Goal: Task Accomplishment & Management: Complete application form

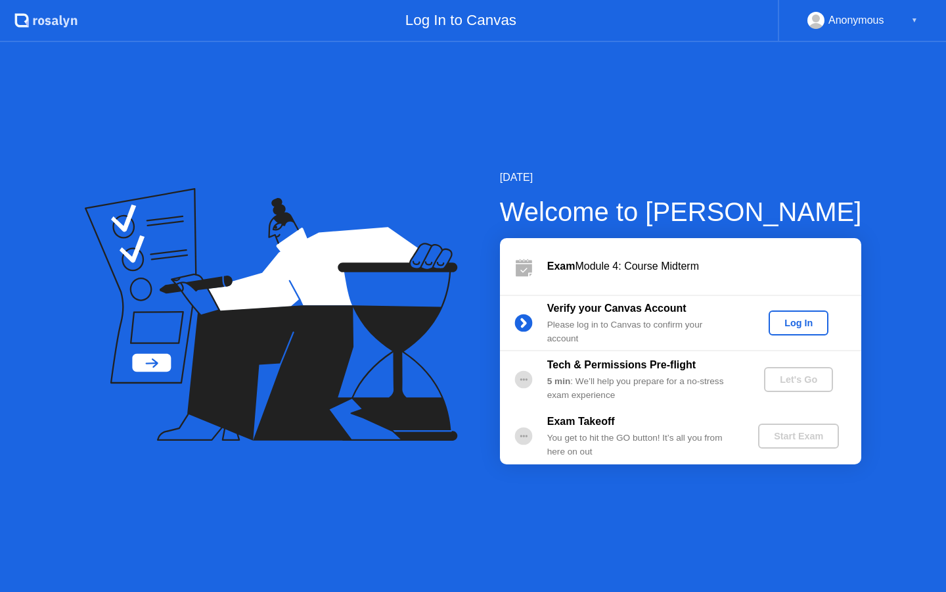
click at [797, 325] on div "Log In" at bounding box center [798, 322] width 49 height 11
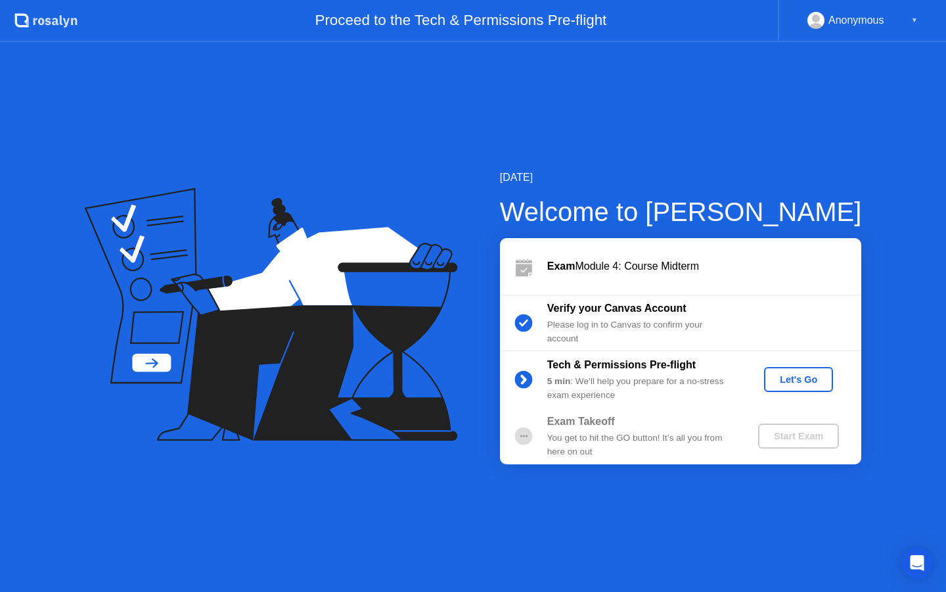
click at [803, 384] on div "Let's Go" at bounding box center [799, 379] width 58 height 11
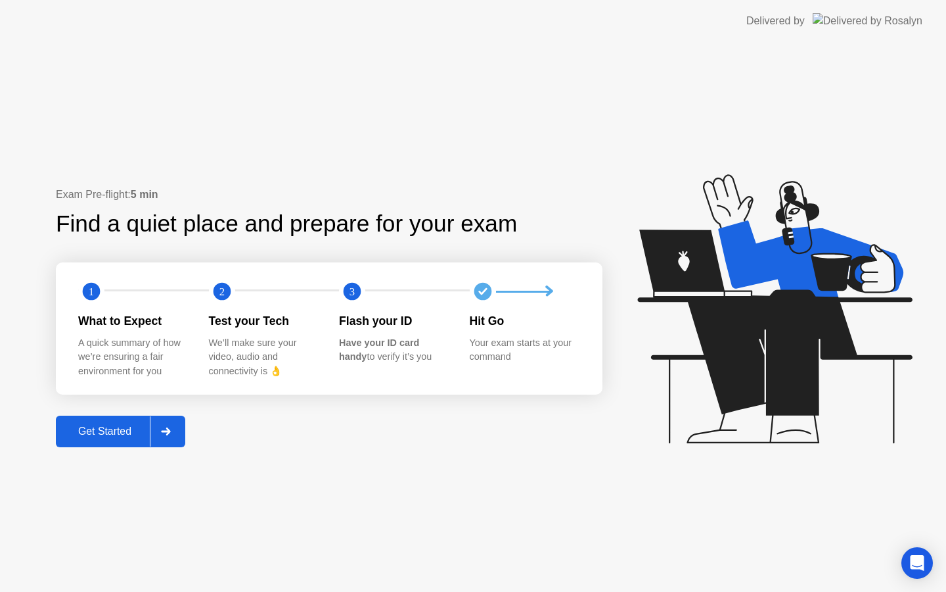
click at [94, 425] on div "Get Started" at bounding box center [105, 431] width 90 height 12
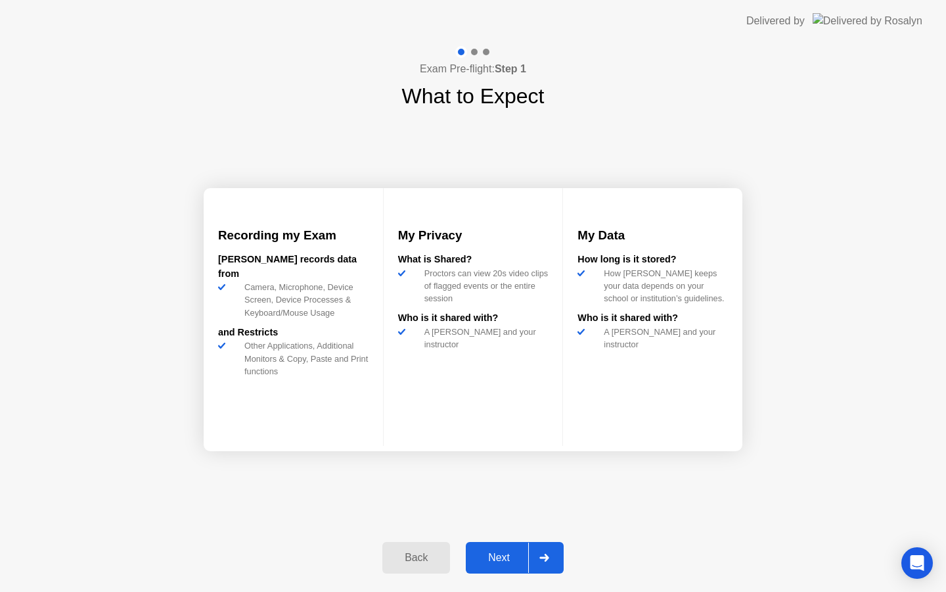
click at [507, 565] on button "Next" at bounding box center [515, 558] width 98 height 32
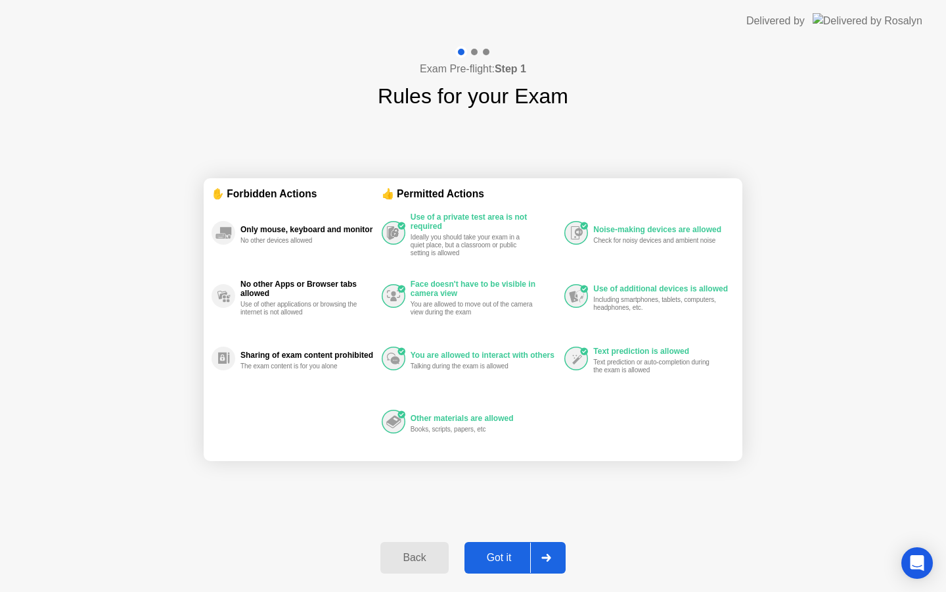
click at [507, 565] on button "Got it" at bounding box center [515, 558] width 101 height 32
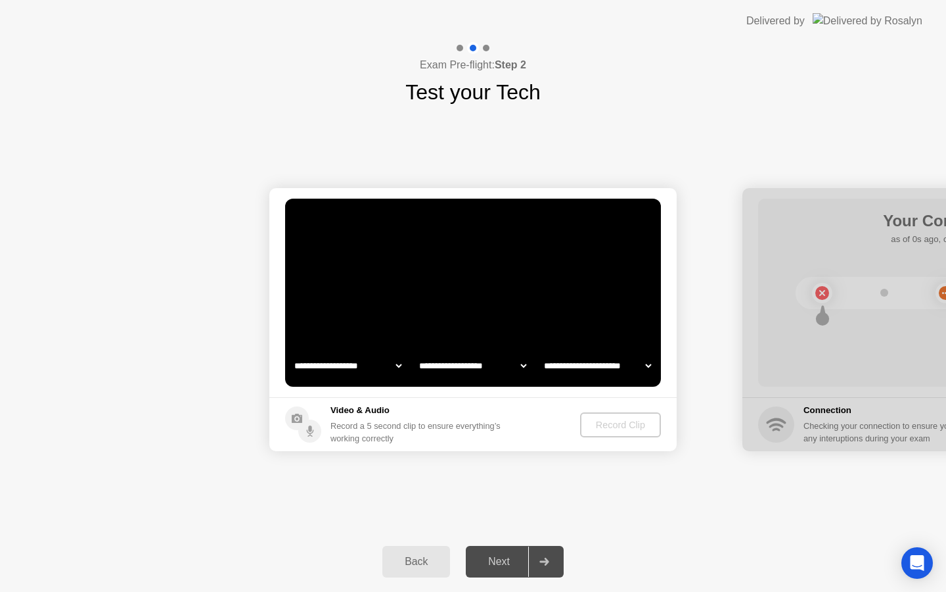
select select "**********"
select select "*******"
click at [615, 430] on div "Record Clip" at bounding box center [621, 424] width 70 height 11
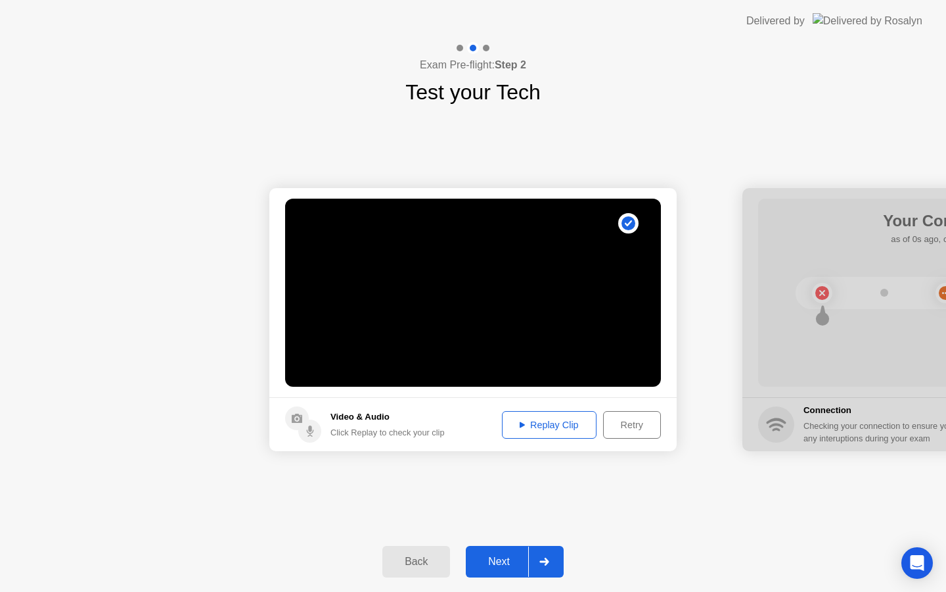
click at [513, 552] on button "Next" at bounding box center [515, 562] width 98 height 32
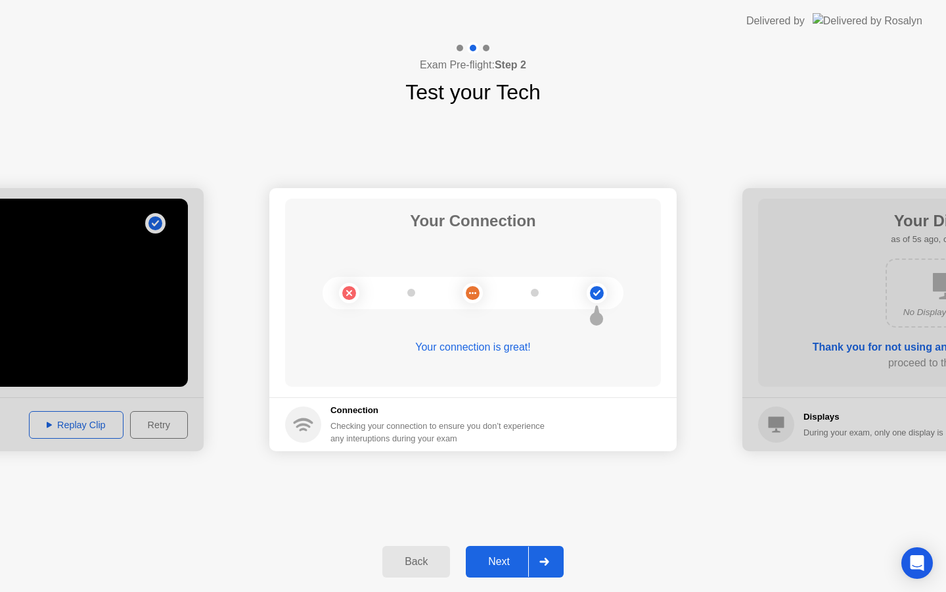
click at [506, 563] on div "Next" at bounding box center [499, 561] width 58 height 12
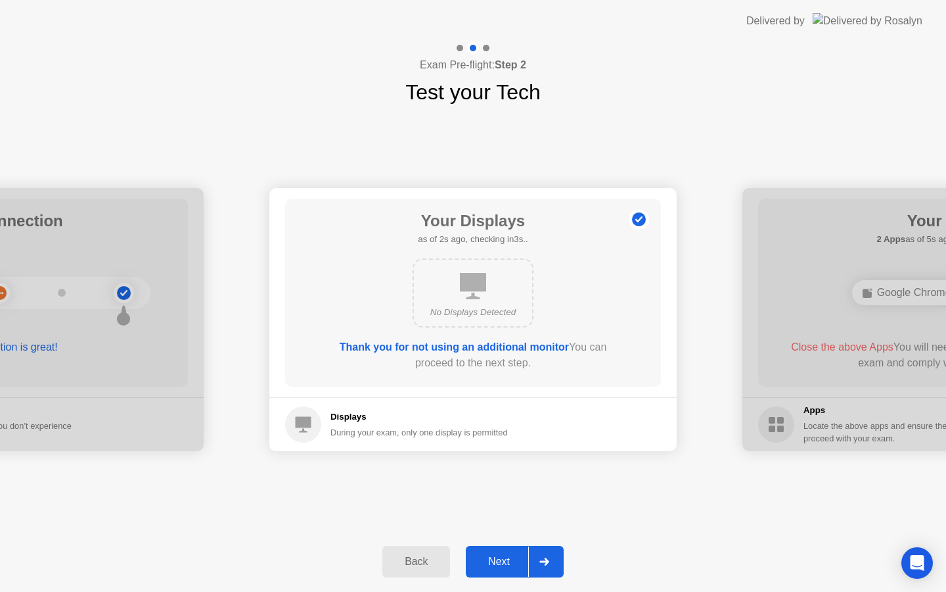
click at [506, 563] on div "Next" at bounding box center [499, 561] width 58 height 12
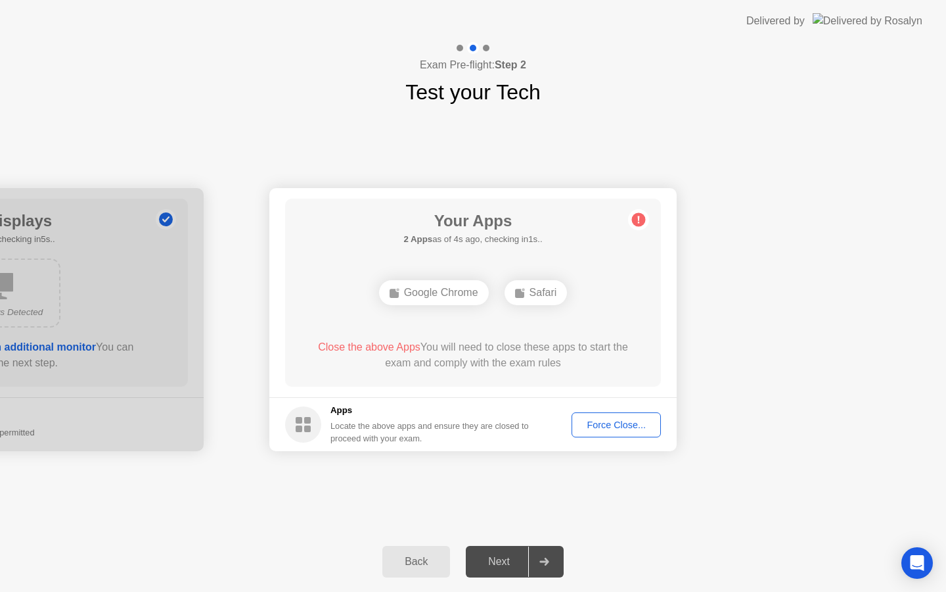
click at [369, 346] on span "Close the above Apps" at bounding box center [369, 346] width 103 height 11
click at [425, 297] on div "Google Chrome" at bounding box center [434, 292] width 110 height 25
click at [372, 345] on span "Close the above Apps" at bounding box center [369, 346] width 103 height 11
click at [609, 425] on div "Force Close..." at bounding box center [616, 424] width 80 height 11
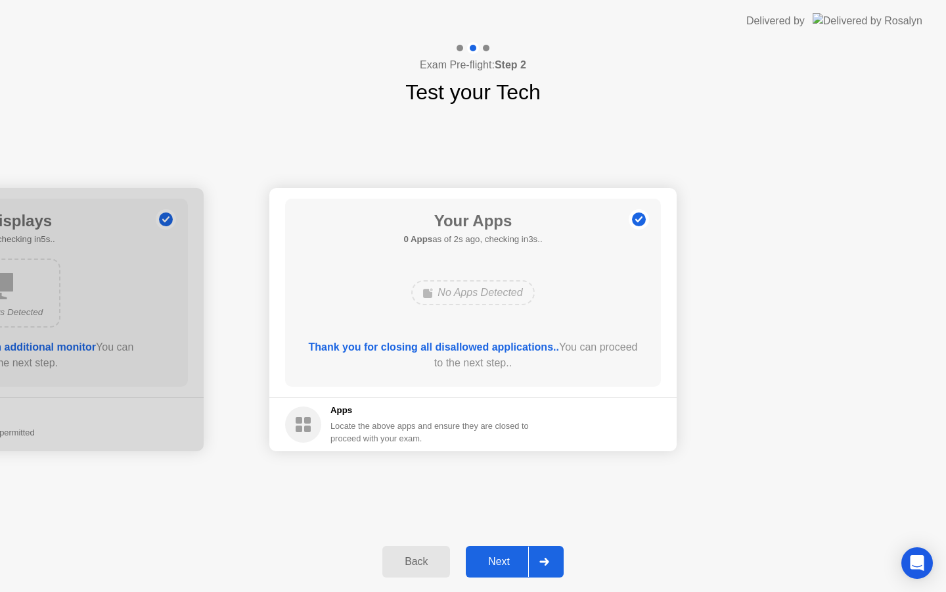
click at [501, 553] on button "Next" at bounding box center [515, 562] width 98 height 32
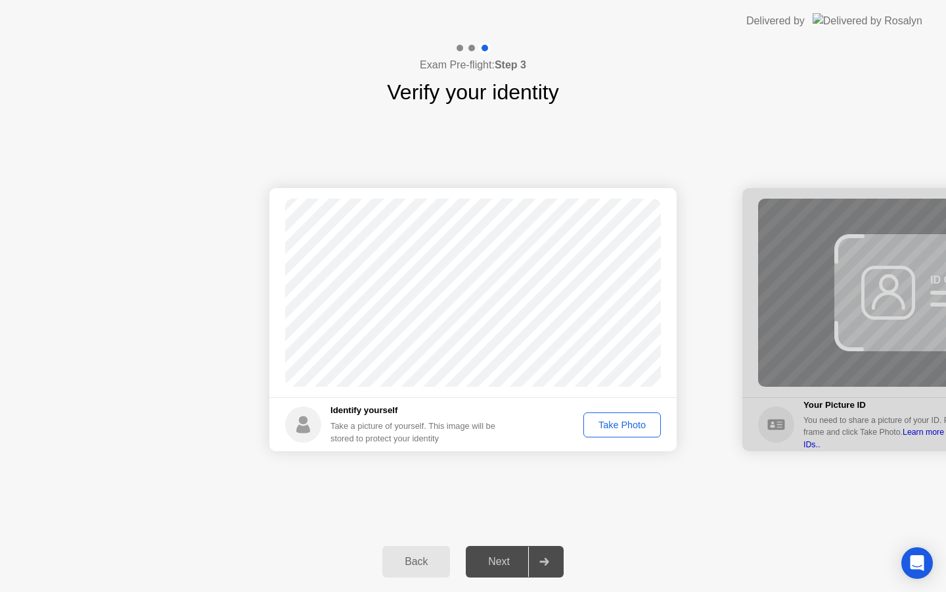
click at [634, 422] on div "Take Photo" at bounding box center [622, 424] width 68 height 11
click at [627, 424] on div "Retake" at bounding box center [630, 424] width 51 height 11
click at [627, 424] on div "Take Photo" at bounding box center [622, 424] width 68 height 11
click at [502, 567] on div "Next" at bounding box center [499, 561] width 58 height 12
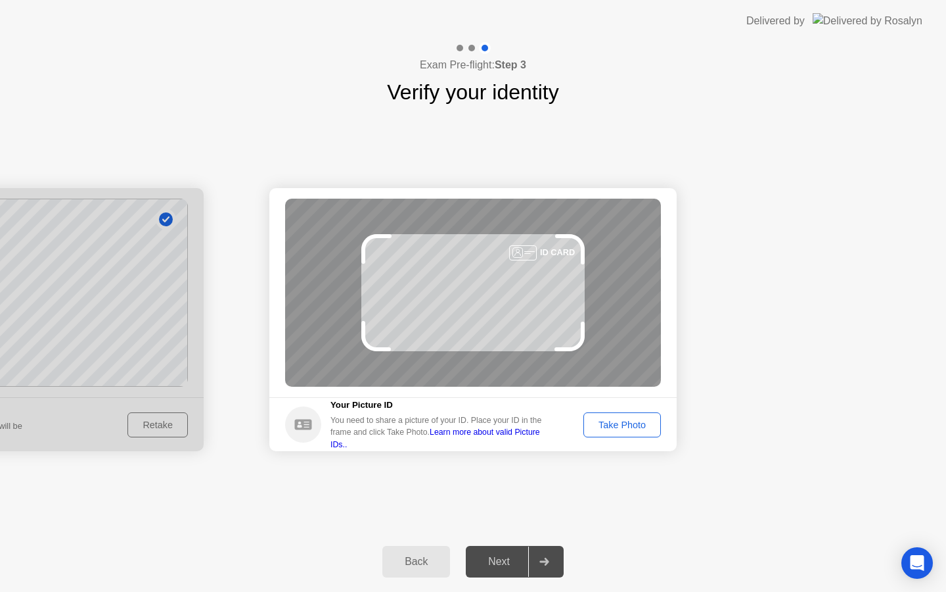
click at [620, 416] on button "Take Photo" at bounding box center [623, 424] width 78 height 25
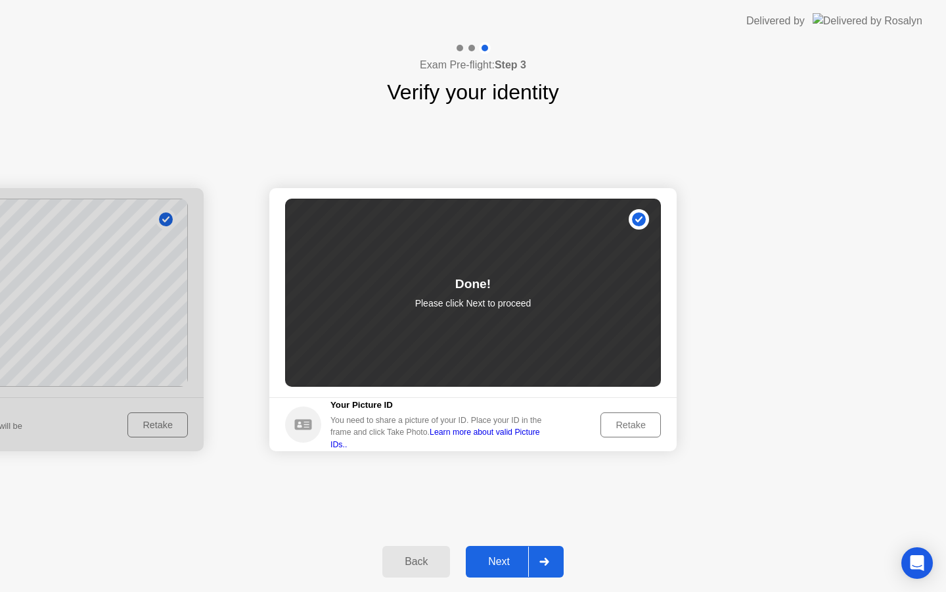
click at [505, 555] on div "Next" at bounding box center [499, 561] width 58 height 12
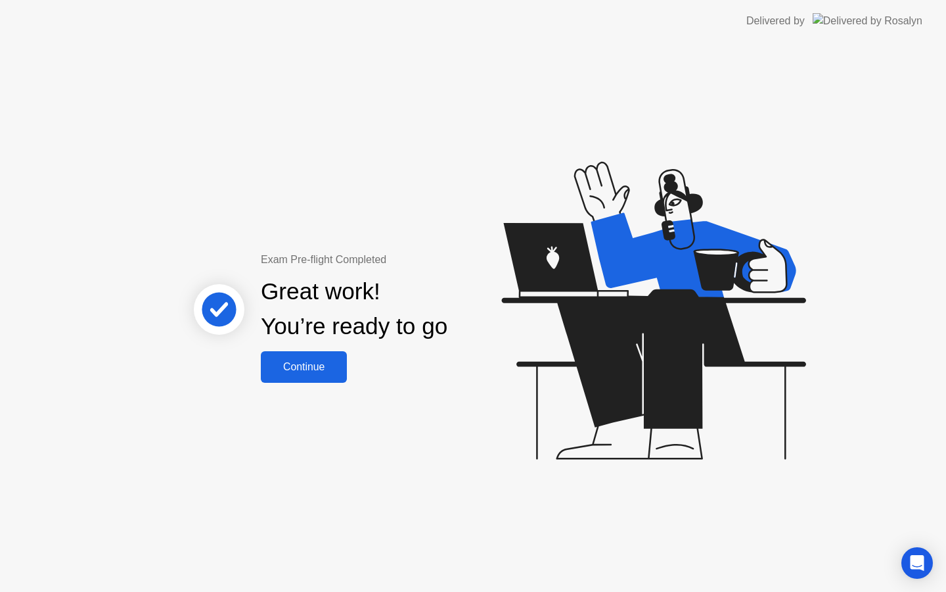
click at [312, 363] on div "Continue" at bounding box center [304, 367] width 78 height 12
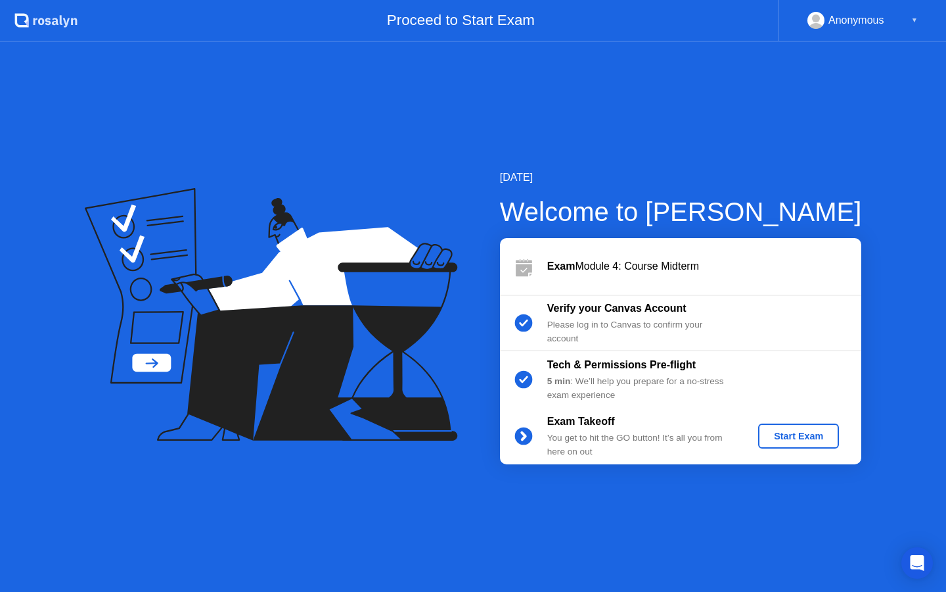
click at [795, 434] on div "Start Exam" at bounding box center [799, 436] width 70 height 11
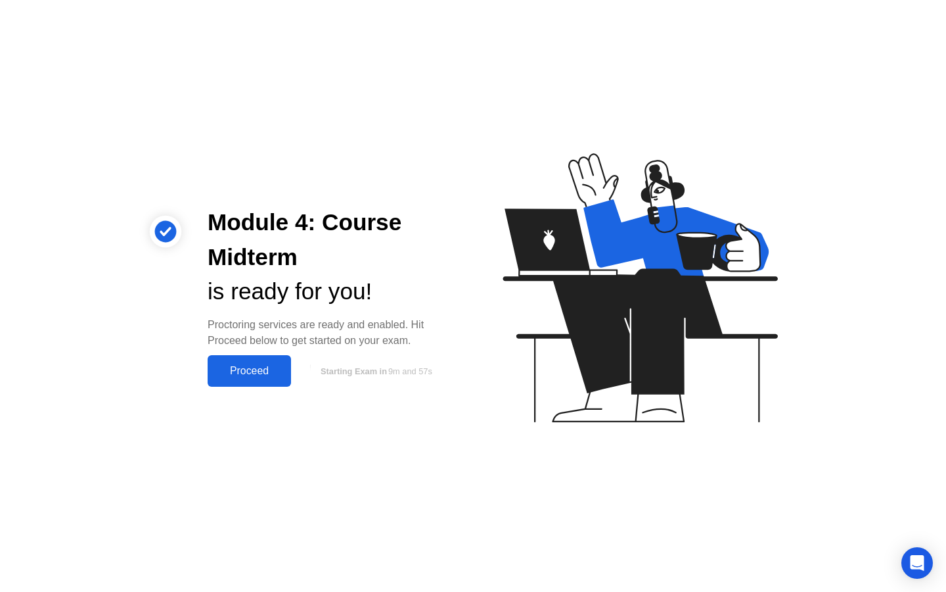
click at [248, 365] on div "Proceed" at bounding box center [250, 371] width 76 height 12
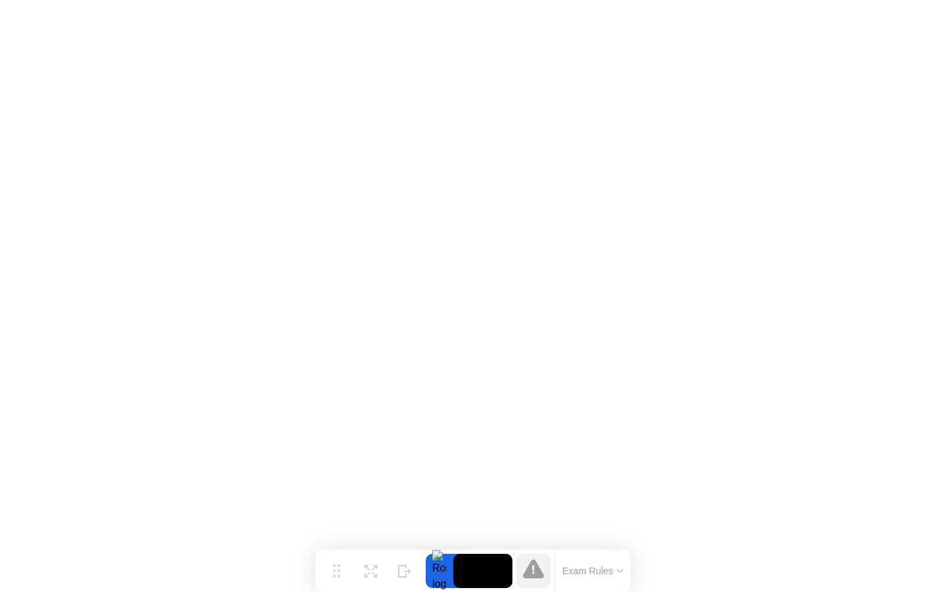
click at [469, 567] on video at bounding box center [483, 570] width 59 height 34
click at [379, 563] on button "Expand" at bounding box center [371, 570] width 34 height 34
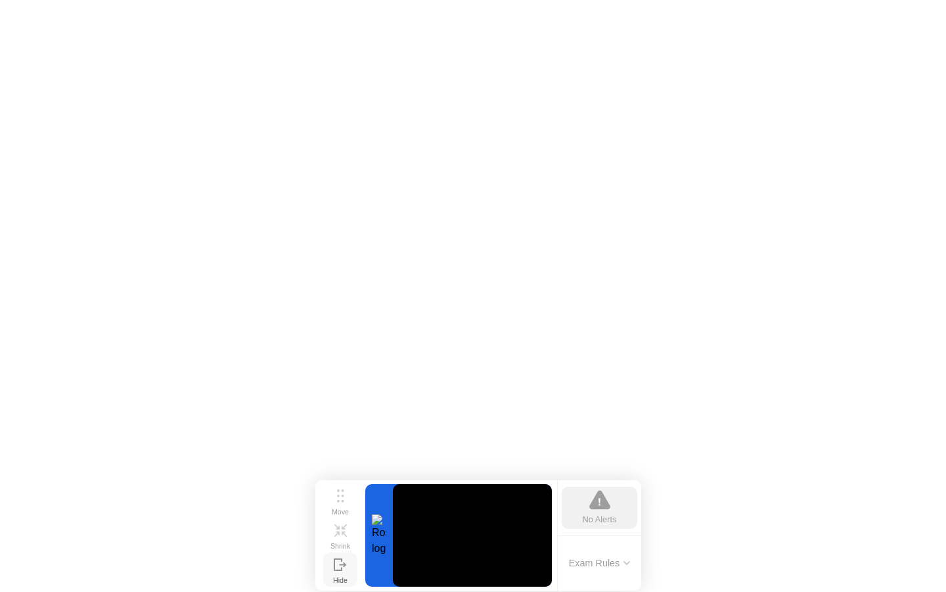
click at [346, 567] on icon at bounding box center [340, 564] width 13 height 12
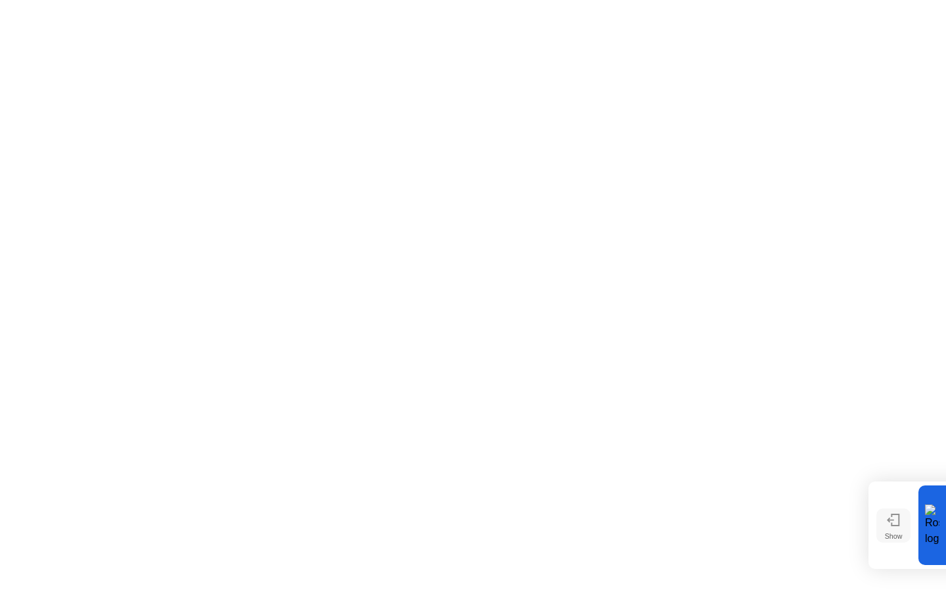
click at [893, 526] on icon at bounding box center [893, 519] width 13 height 12
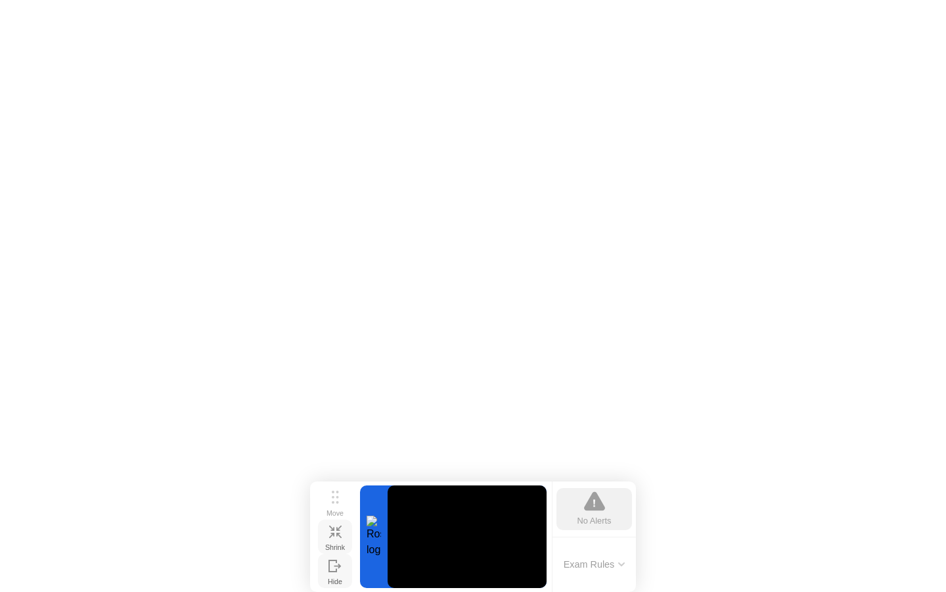
click at [342, 543] on div "Shrink" at bounding box center [335, 547] width 20 height 8
